Goal: Transaction & Acquisition: Download file/media

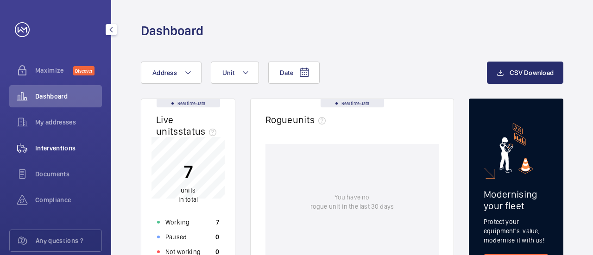
click at [68, 142] on div "Interventions" at bounding box center [55, 148] width 93 height 22
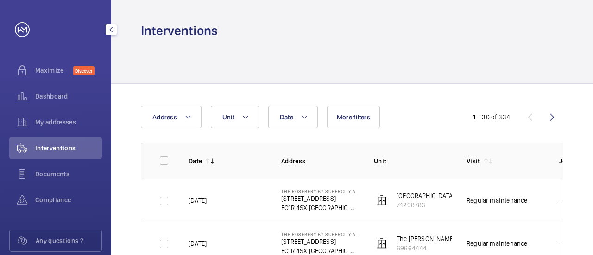
click at [110, 30] on mat-icon "button" at bounding box center [111, 29] width 11 height 7
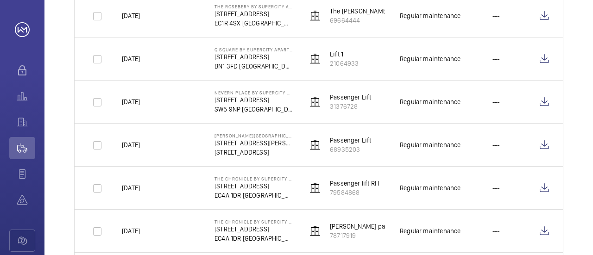
scroll to position [278, 0]
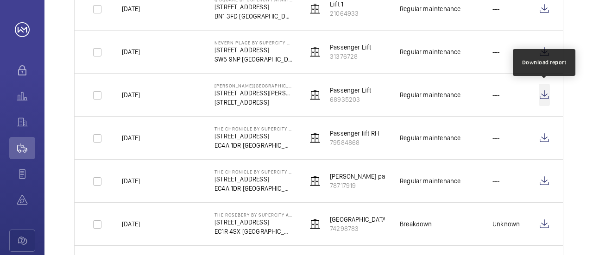
click at [545, 95] on wm-front-icon-button at bounding box center [544, 95] width 11 height 22
